Goal: Task Accomplishment & Management: Use online tool/utility

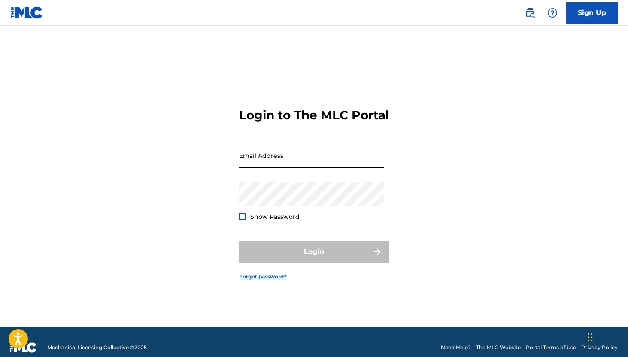
click at [291, 159] on input "Email Address" at bounding box center [311, 155] width 145 height 24
click at [323, 214] on div "Password Show Password" at bounding box center [311, 201] width 145 height 39
type input "[EMAIL_ADDRESS][DOMAIN_NAME]"
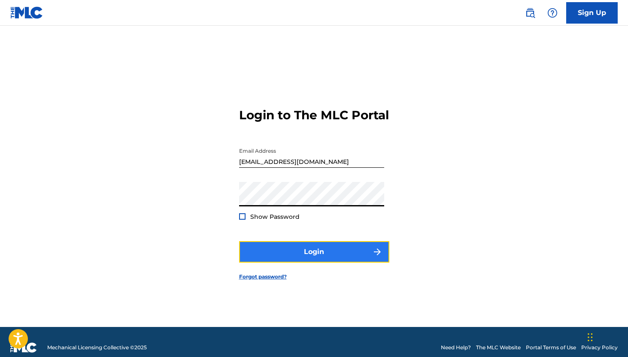
click at [331, 256] on button "Login" at bounding box center [314, 251] width 150 height 21
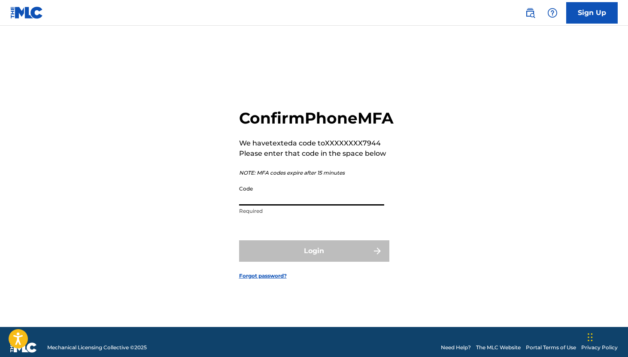
click at [308, 205] on input "Code" at bounding box center [311, 193] width 145 height 24
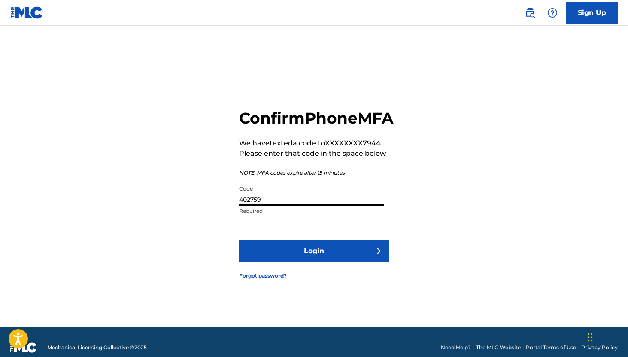
type input "402759"
click at [239, 240] on button "Login" at bounding box center [314, 250] width 150 height 21
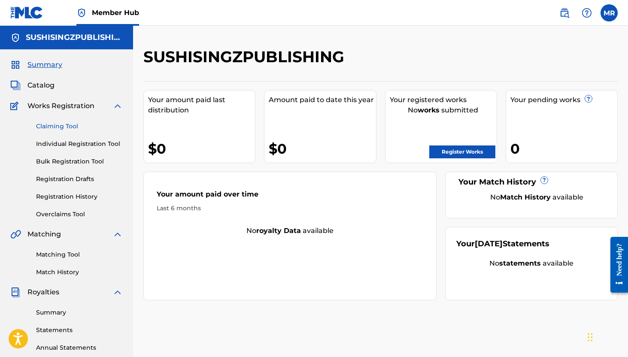
click at [54, 130] on link "Claiming Tool" at bounding box center [79, 126] width 87 height 9
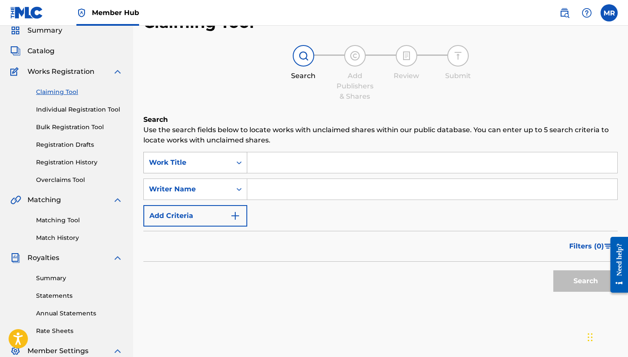
scroll to position [121, 0]
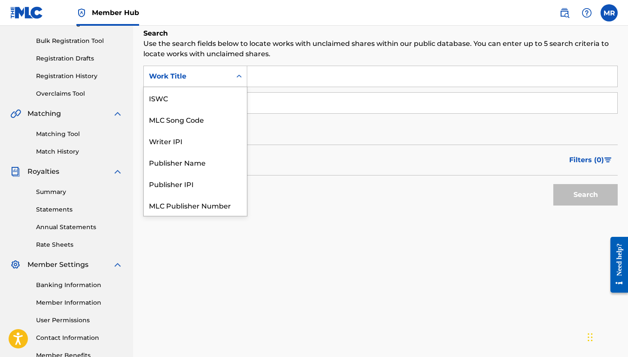
click at [236, 83] on div "Search Form" at bounding box center [238, 76] width 15 height 15
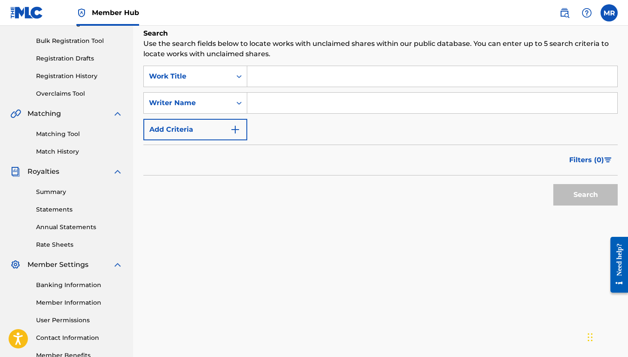
click at [270, 106] on input "Search Form" at bounding box center [432, 103] width 370 height 21
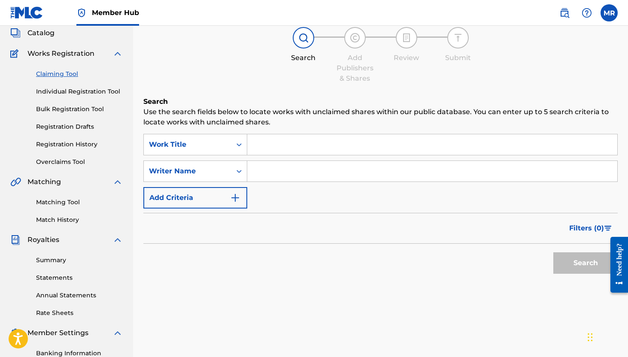
scroll to position [0, 0]
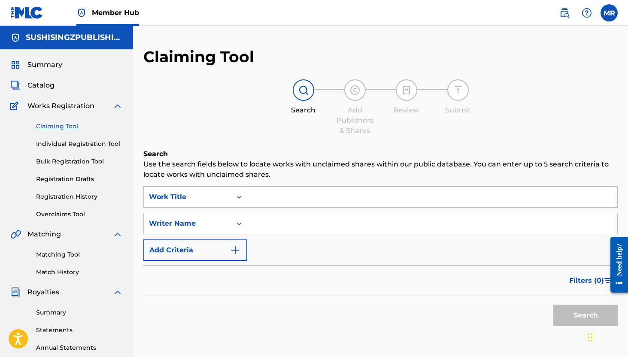
click at [68, 71] on div "Summary Catalog Works Registration Claiming Tool Individual Registration Tool B…" at bounding box center [66, 269] width 133 height 441
click at [52, 69] on span "Summary" at bounding box center [44, 65] width 35 height 10
